Goal: Task Accomplishment & Management: Manage account settings

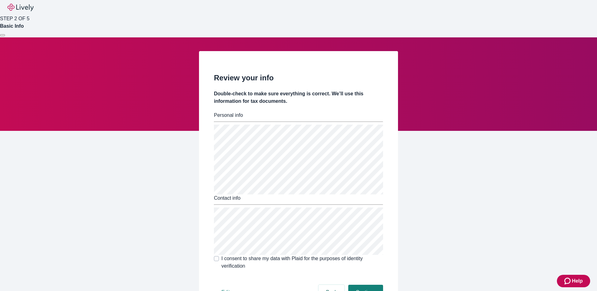
click at [2, 35] on div at bounding box center [2, 35] width 0 height 0
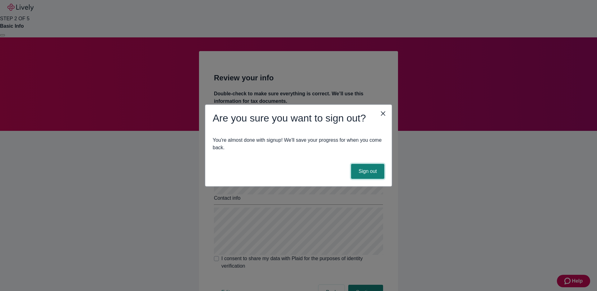
click at [373, 171] on button "Sign out" at bounding box center [367, 171] width 33 height 15
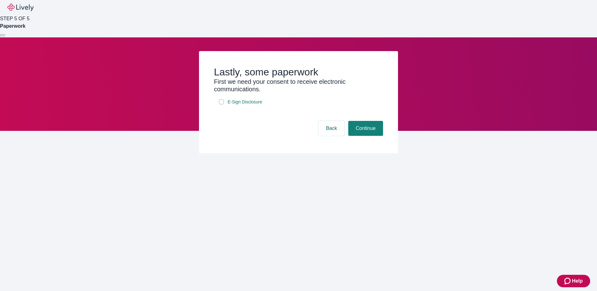
click at [2, 35] on div at bounding box center [2, 35] width 0 height 0
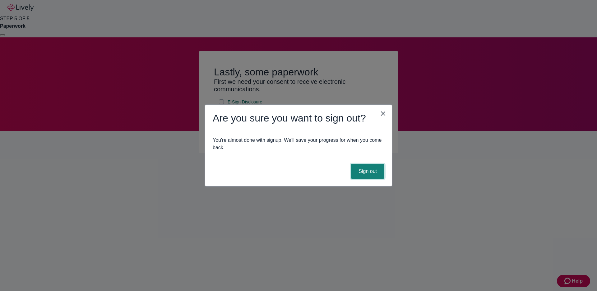
click at [364, 173] on button "Sign out" at bounding box center [367, 171] width 33 height 15
